Goal: Obtain resource: Obtain resource

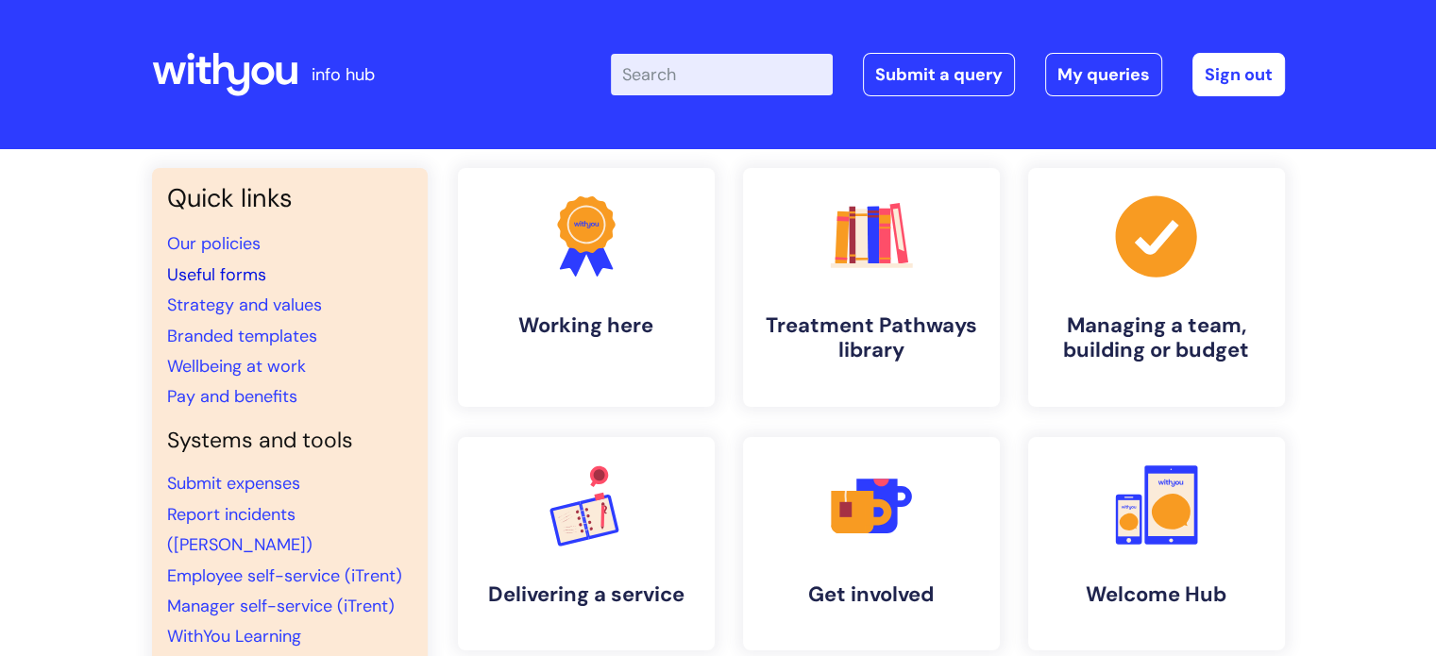
click at [230, 274] on link "Useful forms" at bounding box center [216, 274] width 99 height 23
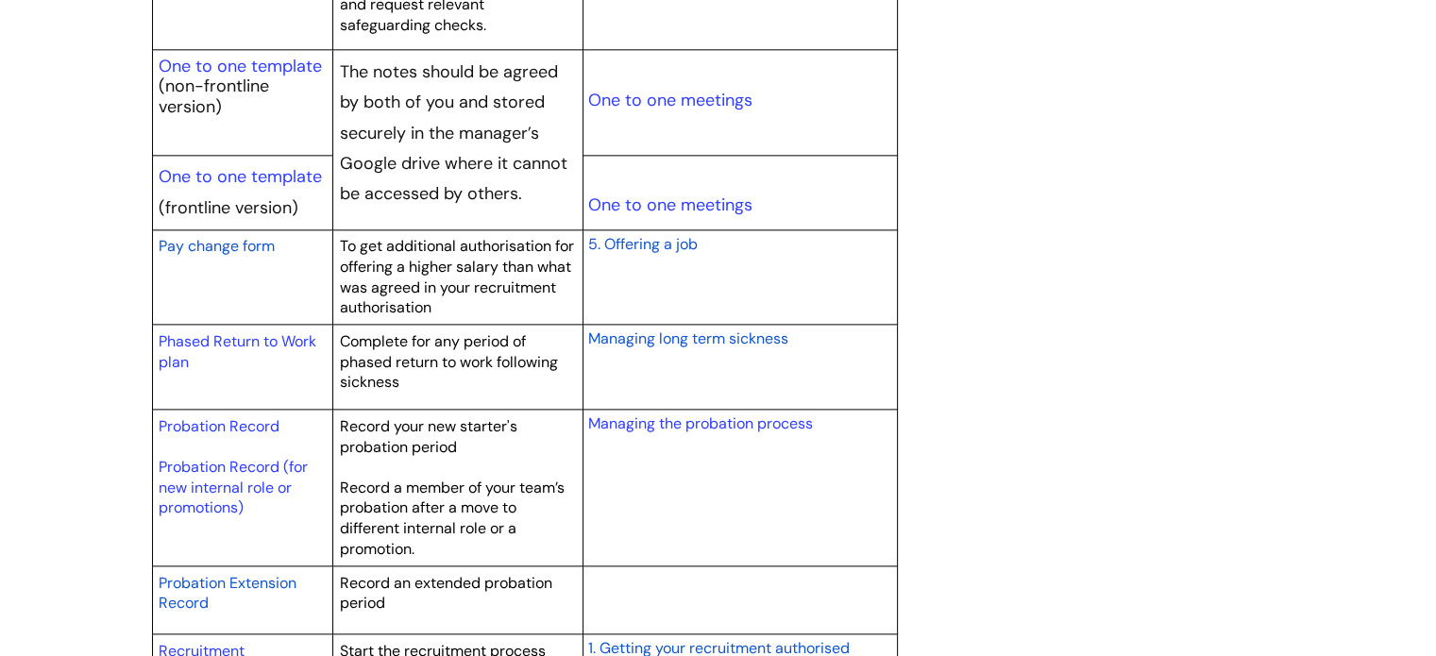
scroll to position [2832, 0]
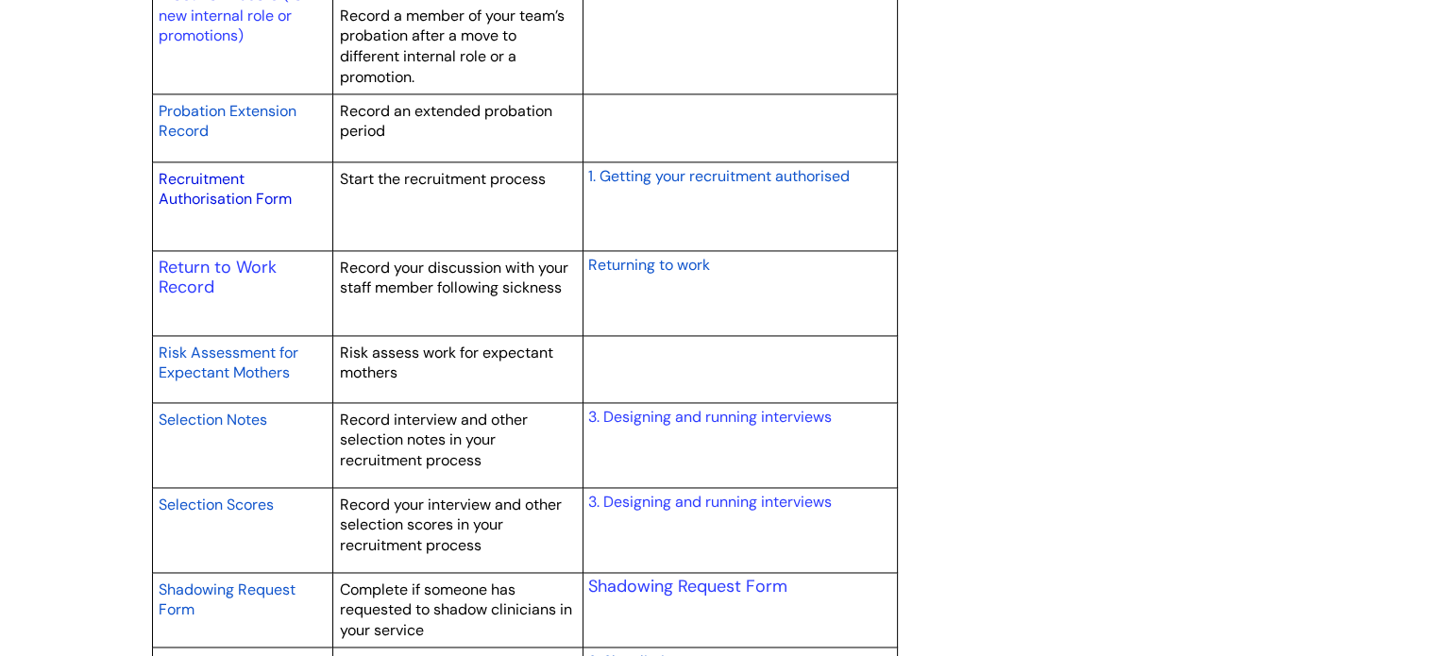
click at [221, 177] on link "Recruitment Authorisation Form" at bounding box center [225, 189] width 133 height 41
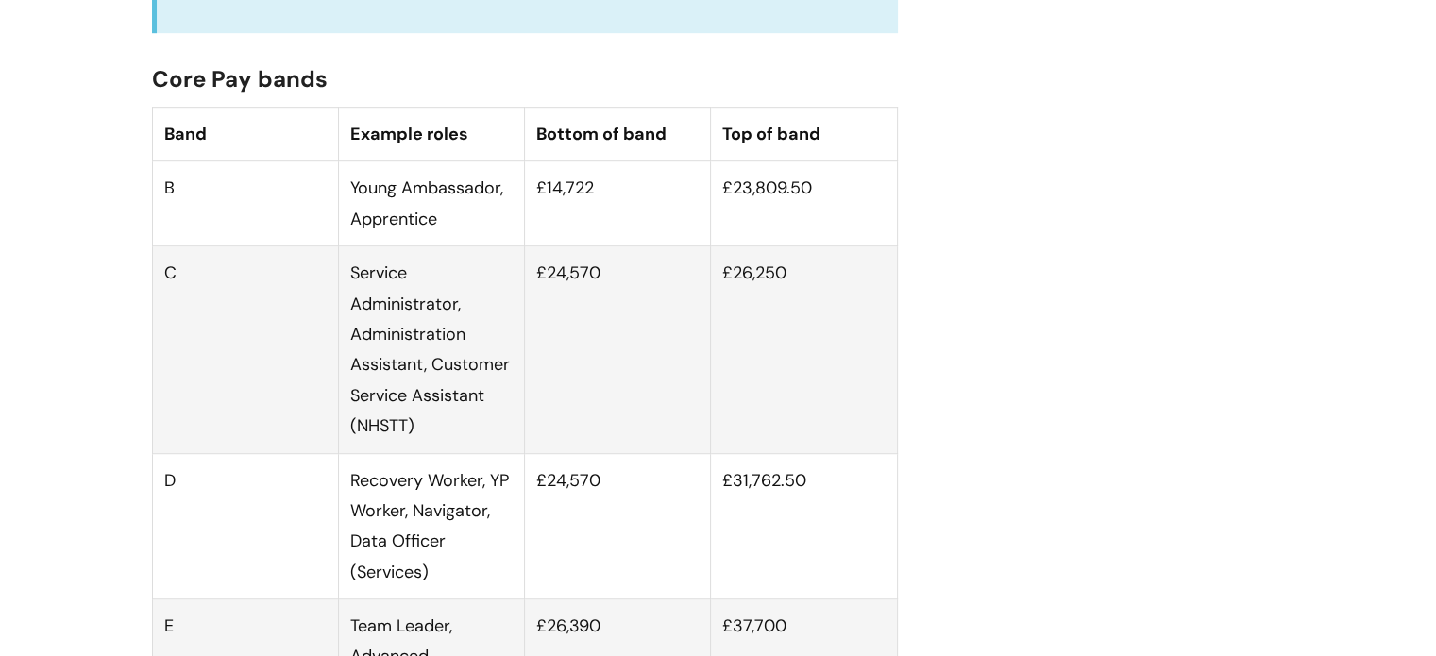
scroll to position [1227, 0]
